Goal: Find specific page/section: Find specific page/section

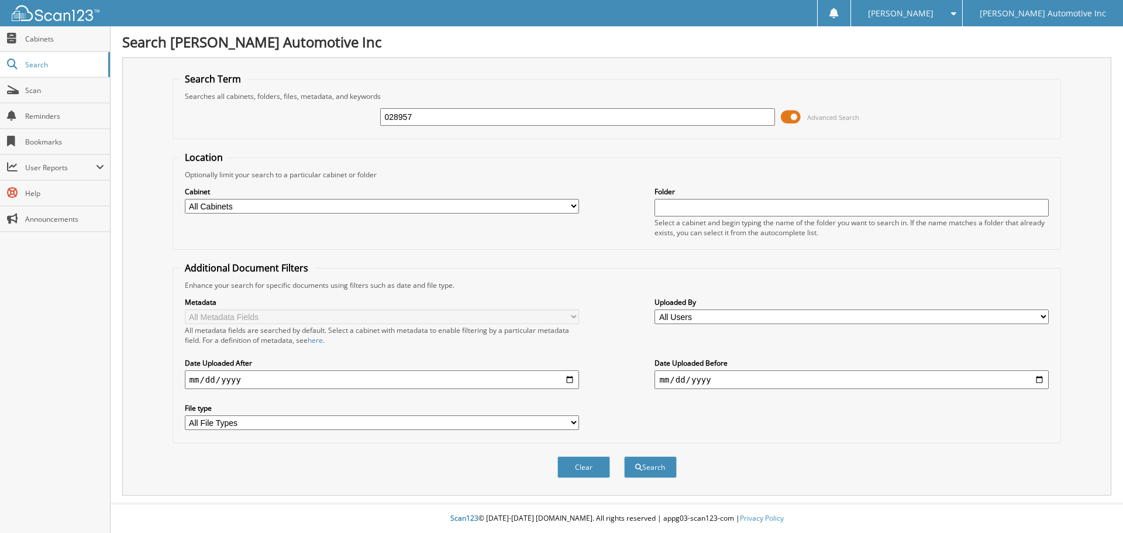
type input "028957"
click at [624, 456] on button "Search" at bounding box center [650, 467] width 53 height 22
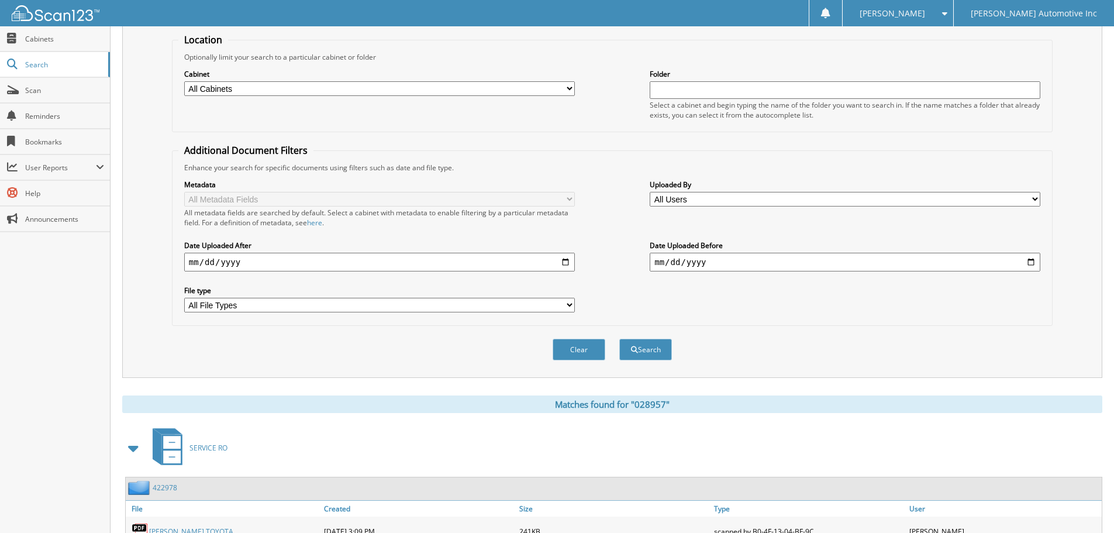
scroll to position [281, 0]
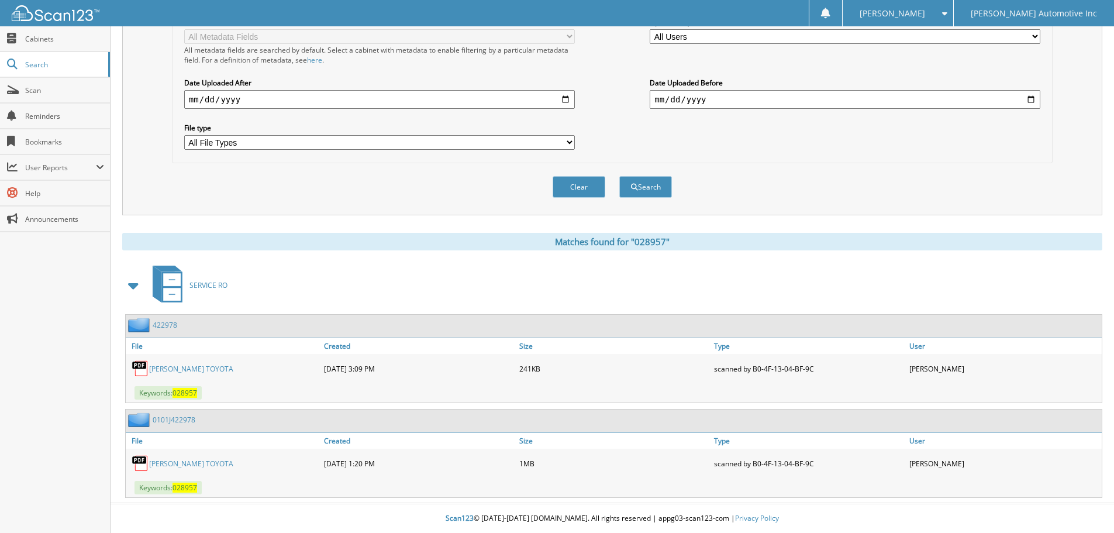
click at [183, 369] on link "[PERSON_NAME] TOYOTA" at bounding box center [191, 369] width 84 height 10
click at [190, 461] on link "[PERSON_NAME] TOYOTA" at bounding box center [191, 464] width 84 height 10
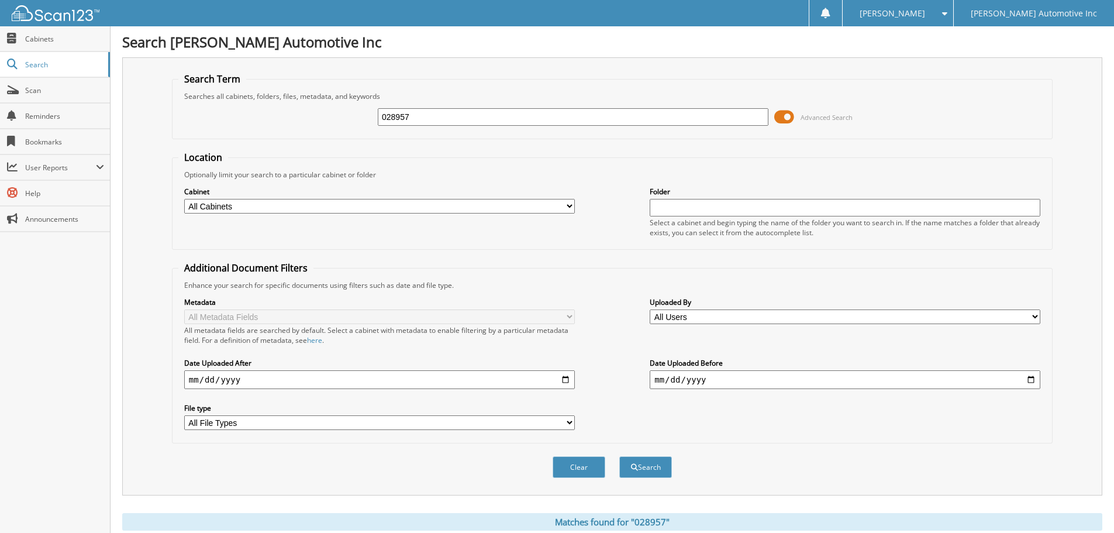
drag, startPoint x: 449, startPoint y: 116, endPoint x: 284, endPoint y: 111, distance: 164.4
click at [284, 111] on div "028957 Advanced Search" at bounding box center [612, 117] width 868 height 32
type input "072079"
click at [619, 456] on button "Search" at bounding box center [645, 467] width 53 height 22
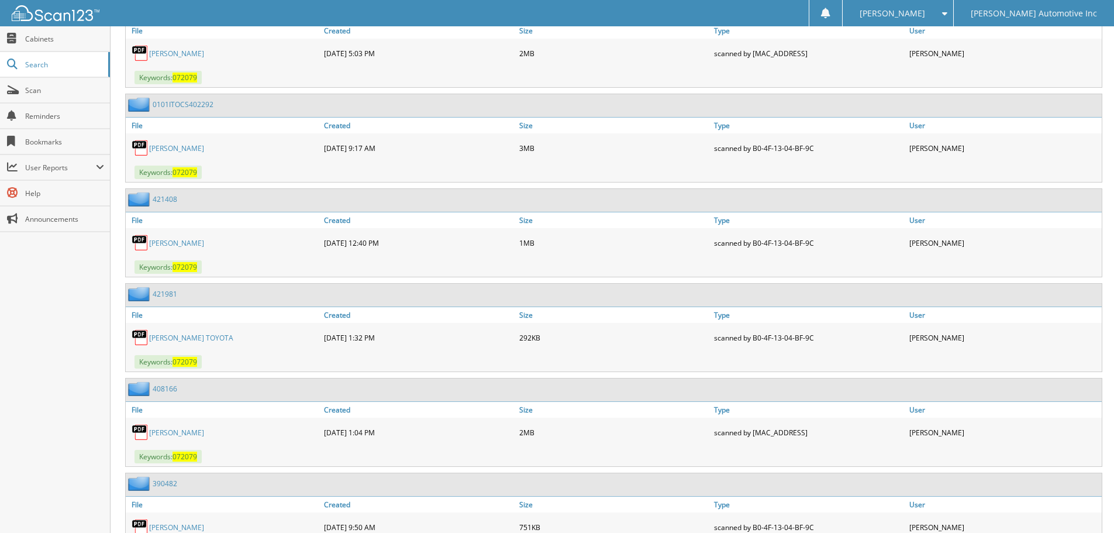
scroll to position [702, 0]
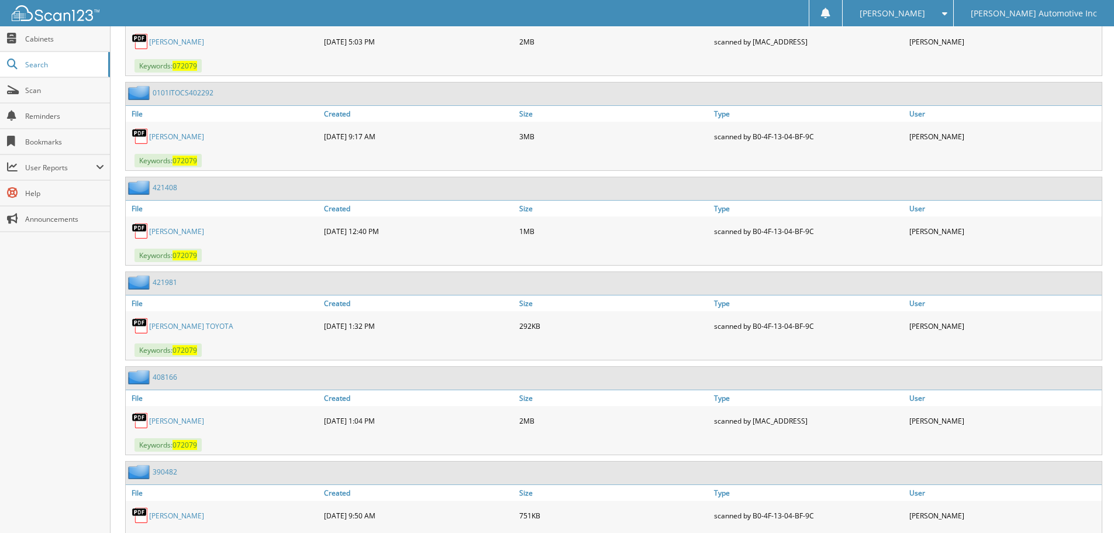
click at [185, 330] on link "[PERSON_NAME] TOYOTA" at bounding box center [191, 326] width 84 height 10
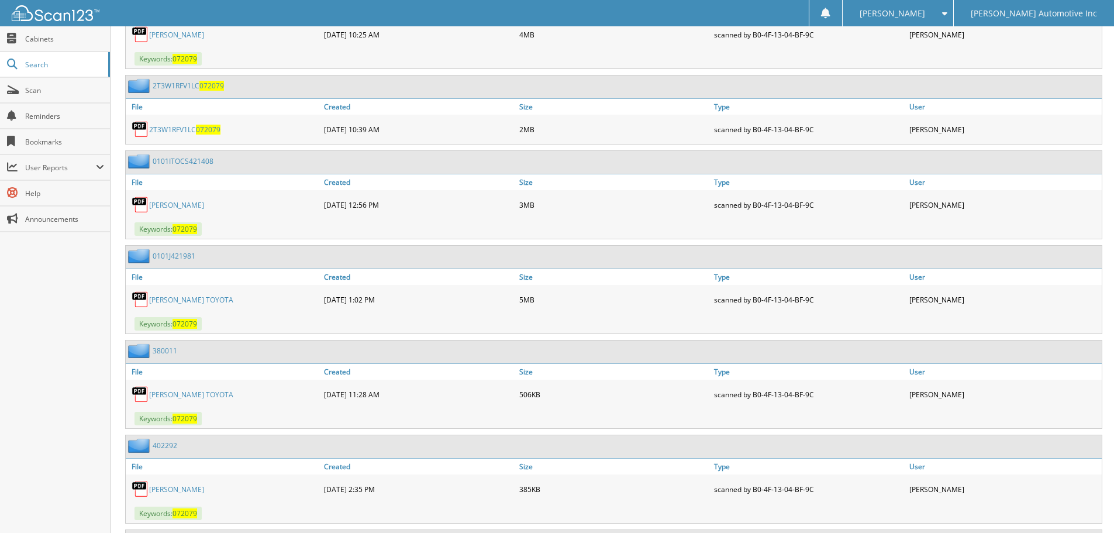
scroll to position [1345, 0]
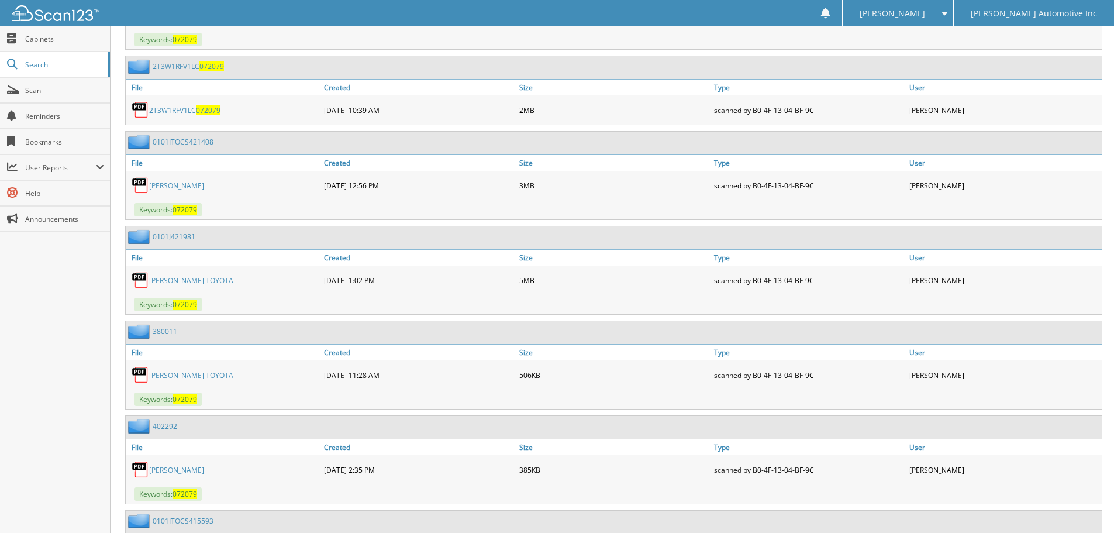
click at [209, 280] on link "[PERSON_NAME] TOYOTA" at bounding box center [191, 281] width 84 height 10
